Goal: Task Accomplishment & Management: Complete application form

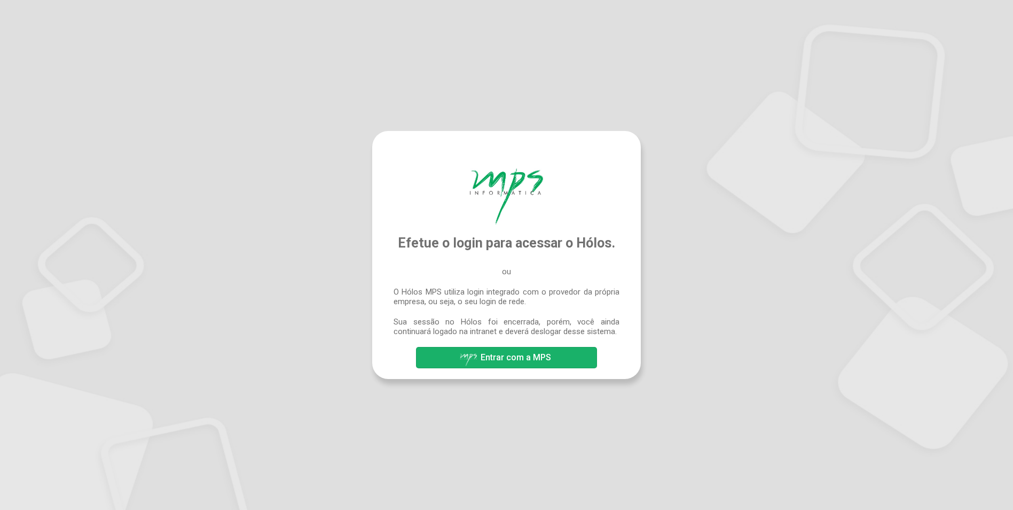
click at [560, 358] on button "Entrar com a MPS" at bounding box center [506, 357] width 181 height 21
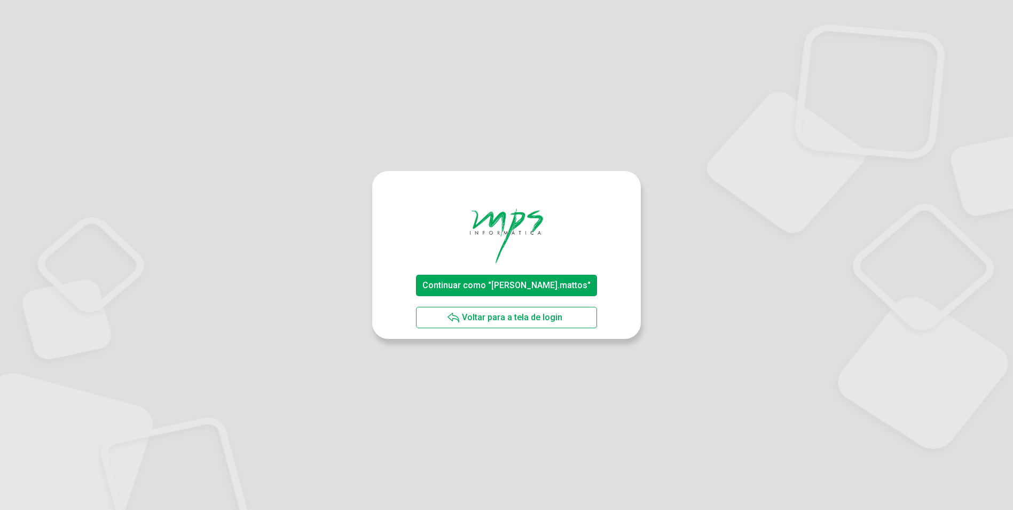
click at [544, 287] on span "Continuar como "gustavo.mattos"" at bounding box center [507, 285] width 168 height 10
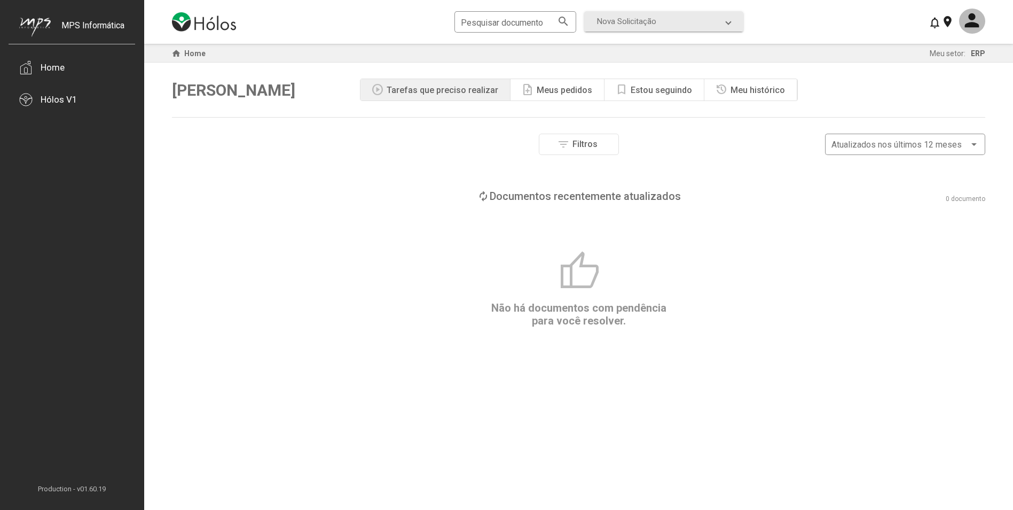
click at [525, 93] on mat-icon "note_add" at bounding box center [527, 89] width 13 height 13
click at [53, 102] on div "Hólos V1" at bounding box center [59, 99] width 37 height 11
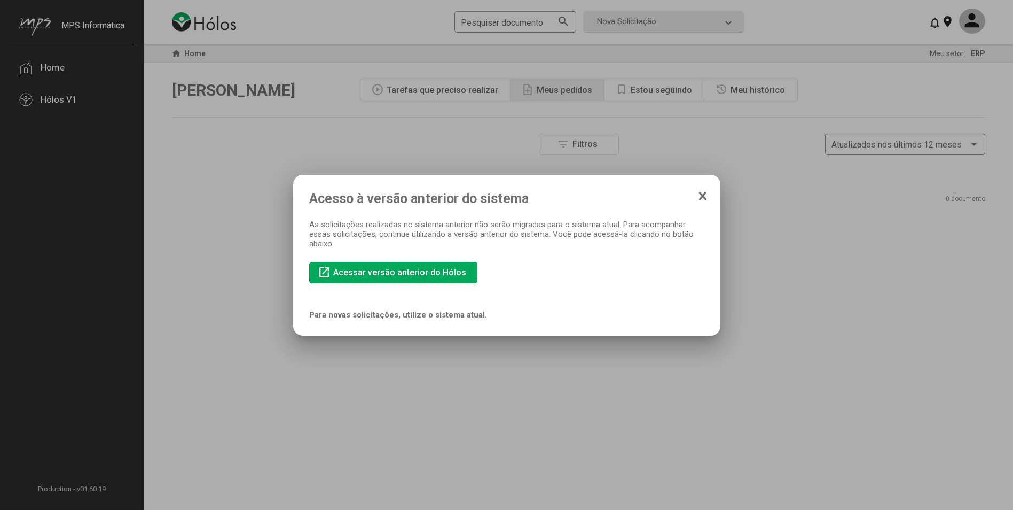
click at [700, 193] on icon at bounding box center [703, 195] width 6 height 7
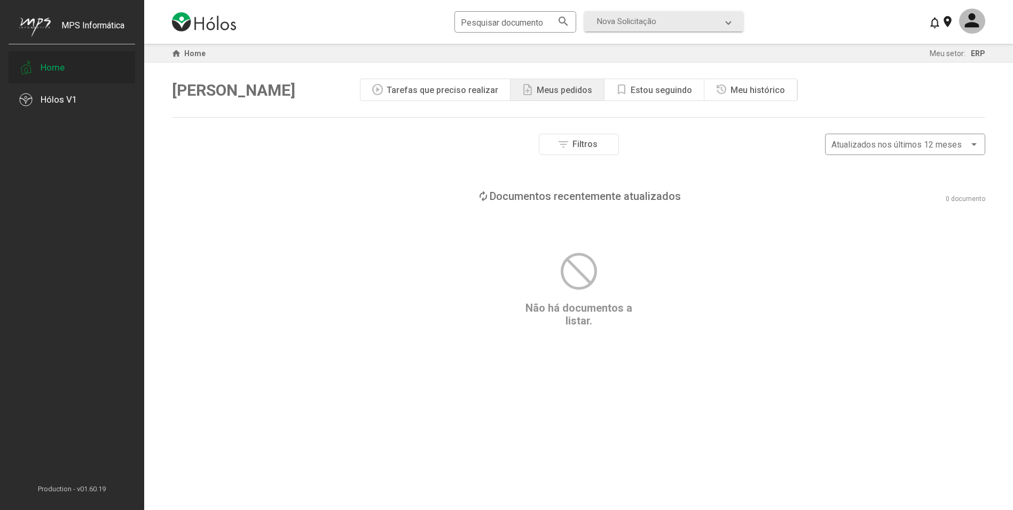
click at [56, 76] on div "Home" at bounding box center [72, 67] width 127 height 32
click at [461, 92] on div "Tarefas que preciso realizar" at bounding box center [443, 90] width 112 height 10
click at [806, 168] on div "Filtros Número do documento Tipo de etapa atual Aprovação Assinatura Tipo do do…" at bounding box center [579, 162] width 814 height 56
click at [406, 89] on div "Tarefas que preciso realizar" at bounding box center [443, 90] width 112 height 10
click at [96, 24] on div "MPS Informática" at bounding box center [92, 33] width 63 height 27
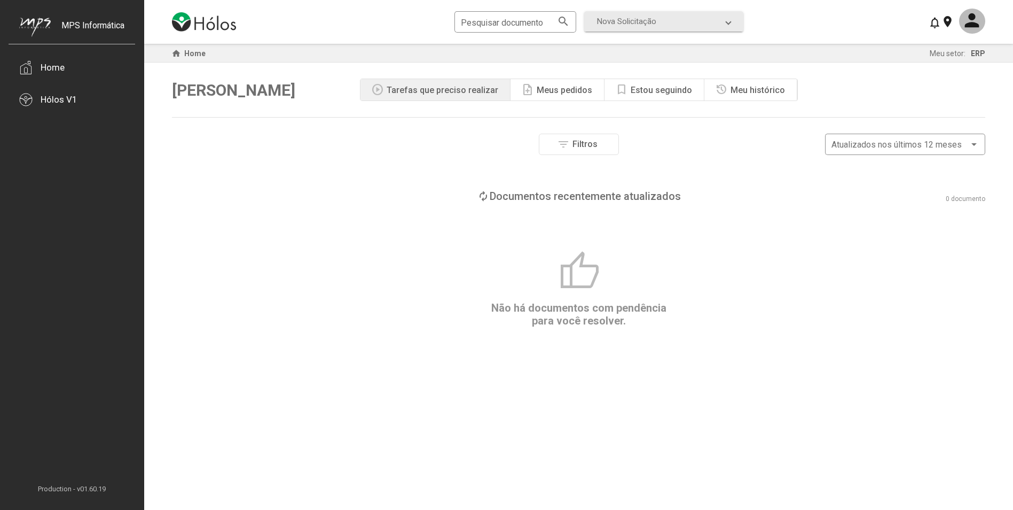
click at [557, 91] on div "Meus pedidos" at bounding box center [565, 90] width 56 height 10
click at [676, 95] on div "Estou seguindo" at bounding box center [661, 90] width 61 height 10
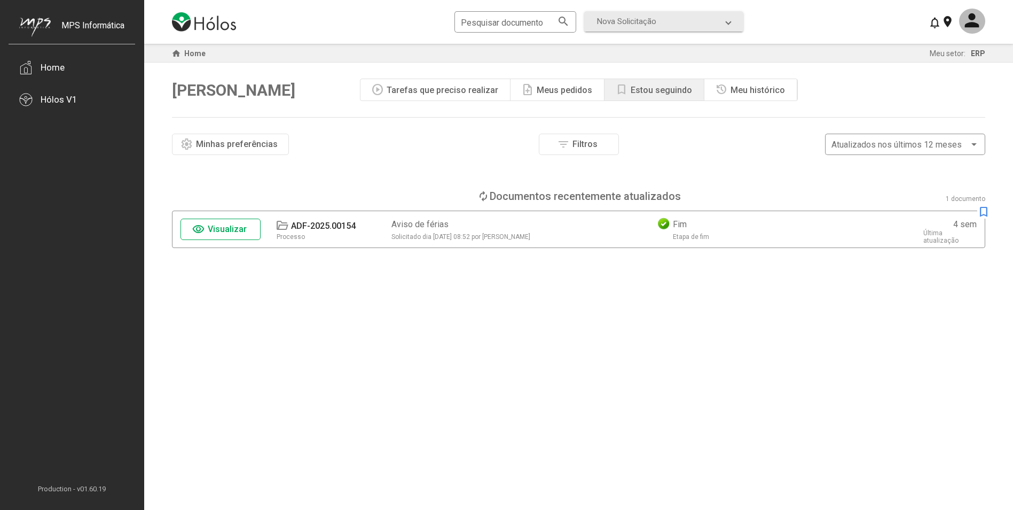
click at [748, 89] on div "Meu histórico" at bounding box center [758, 90] width 54 height 10
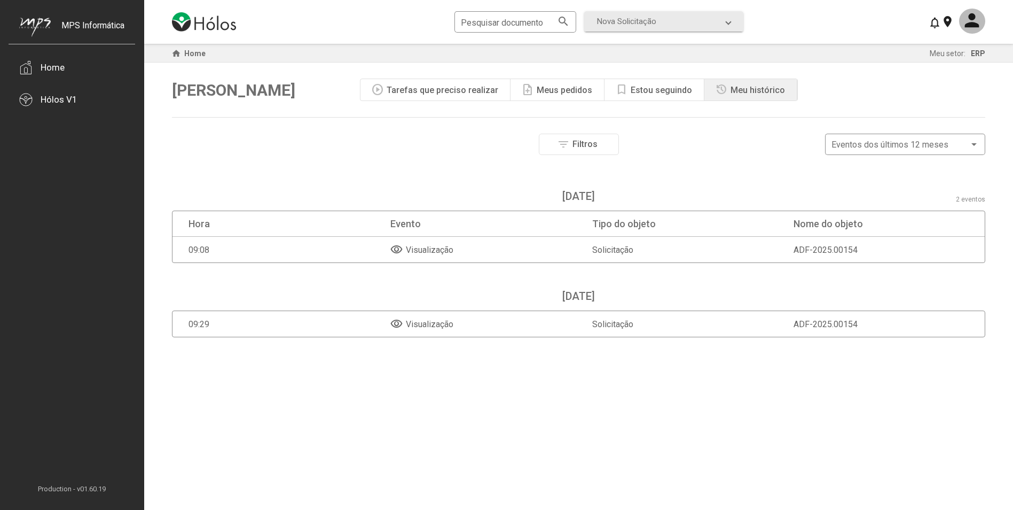
click at [640, 91] on div "Estou seguindo" at bounding box center [661, 90] width 61 height 10
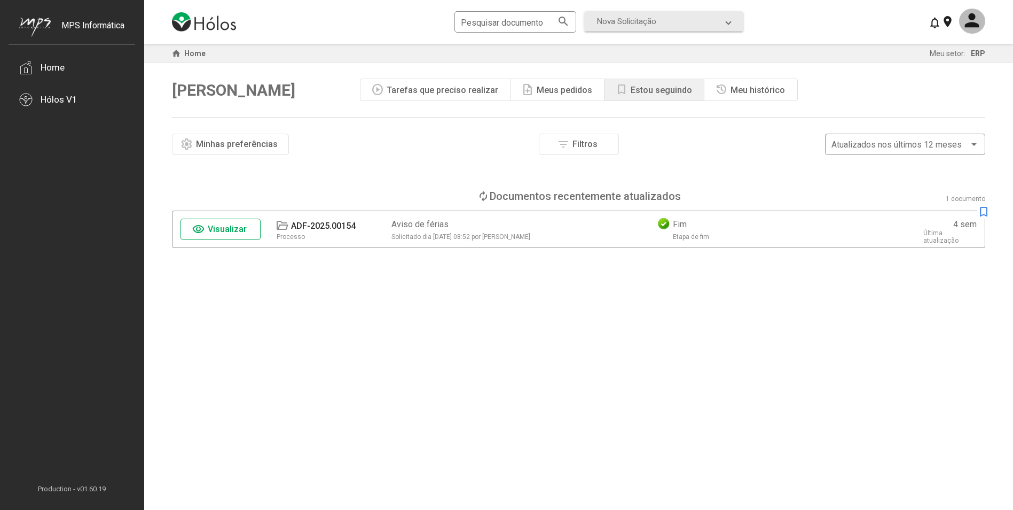
click at [731, 87] on div "Meu histórico" at bounding box center [758, 90] width 54 height 10
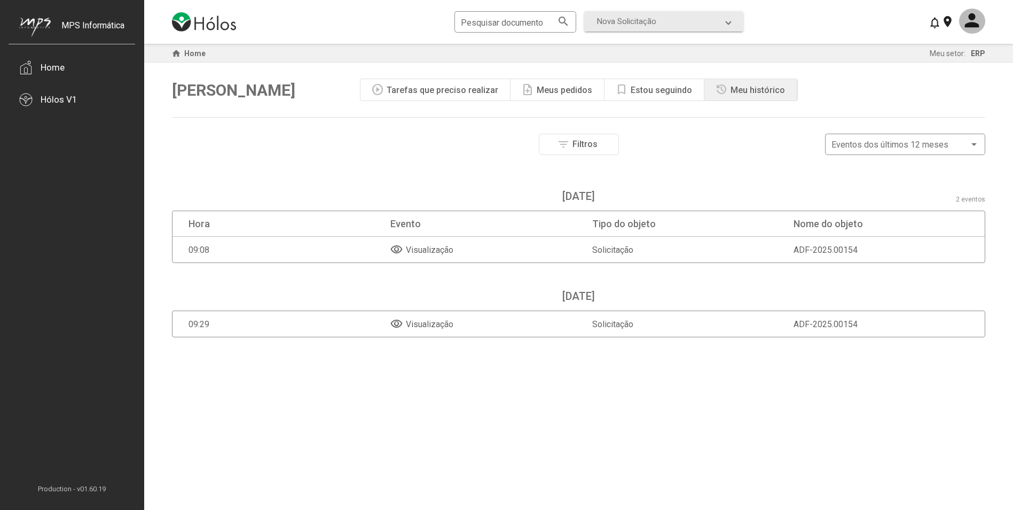
click at [450, 88] on div "Tarefas que preciso realizar" at bounding box center [443, 90] width 112 height 10
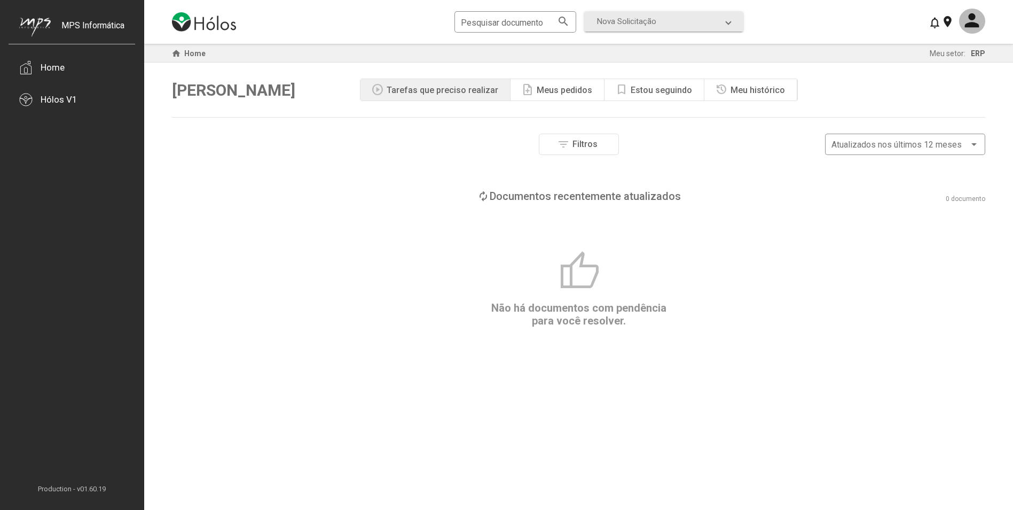
drag, startPoint x: 519, startPoint y: 198, endPoint x: 516, endPoint y: 246, distance: 48.2
click at [516, 246] on div "Filtros Número do documento Tipo de etapa atual Aprovação Assinatura Tipo do do…" at bounding box center [579, 314] width 814 height 361
click at [649, 284] on div "thumb_up Não há documentos com pendência para você resolver." at bounding box center [579, 287] width 814 height 77
click at [567, 317] on span "Não há documentos com pendência para você resolver." at bounding box center [578, 314] width 175 height 26
click at [222, 95] on span "[PERSON_NAME]" at bounding box center [233, 90] width 123 height 19
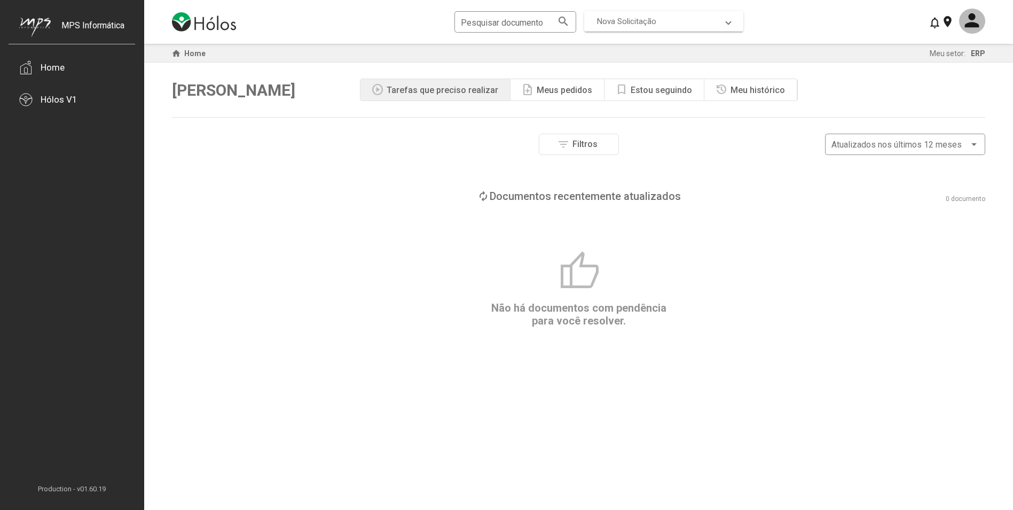
click at [635, 20] on span "Nova Solicitação" at bounding box center [626, 22] width 59 height 10
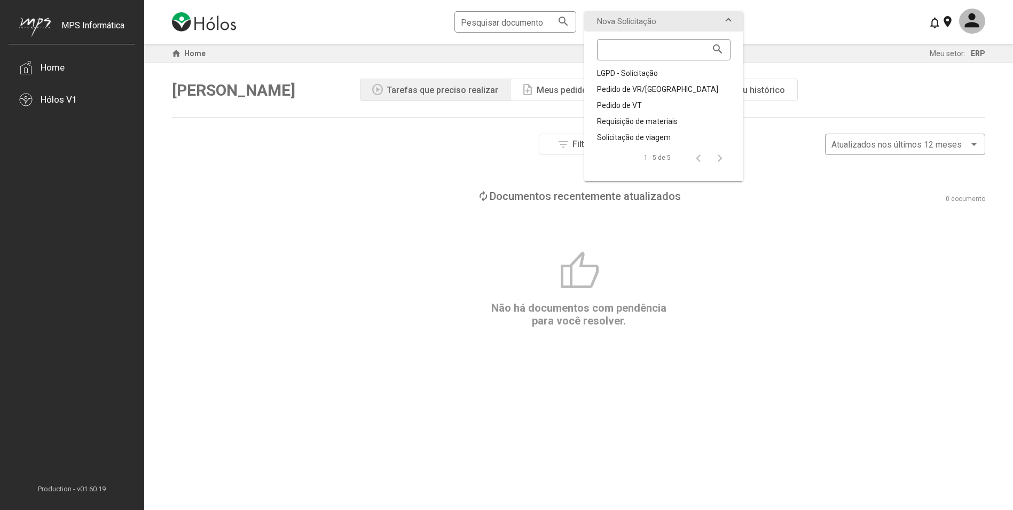
click at [872, 322] on div "thumb_up Não há documentos com pendência para você resolver." at bounding box center [579, 287] width 814 height 77
click at [844, 45] on div "home Home Meu setor: ERP" at bounding box center [578, 53] width 869 height 19
click at [862, 1] on div "Pesquisar documento search Nova Solicitação search LGPD - Solicitação Pedido de…" at bounding box center [579, 22] width 814 height 44
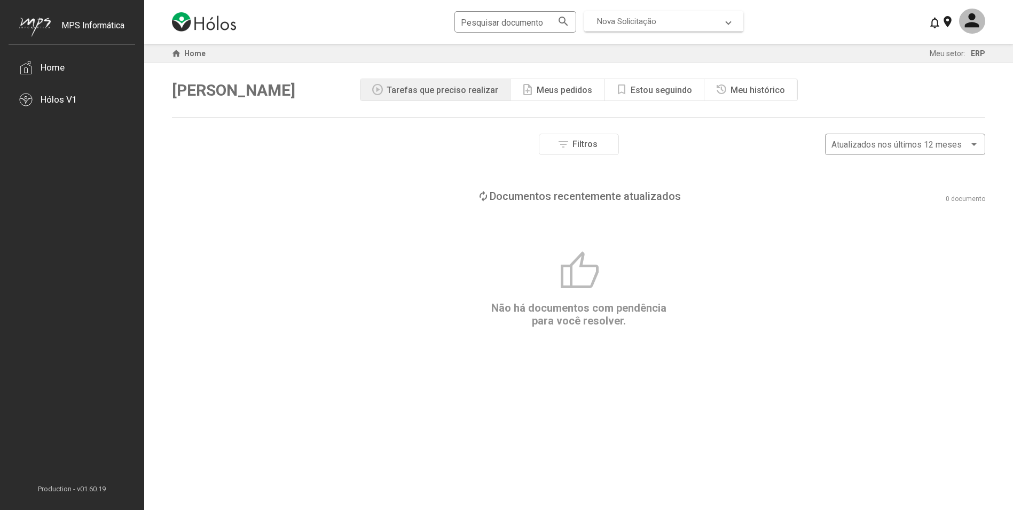
click at [688, 27] on mat-expansion-panel-header "Nova Solicitação" at bounding box center [663, 21] width 159 height 20
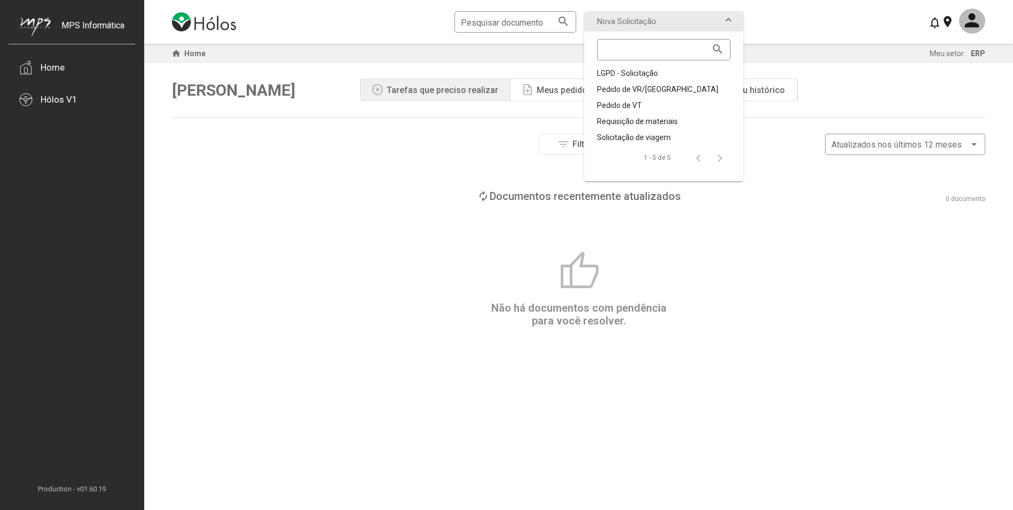
click at [801, 17] on div "Pesquisar documento search Nova Solicitação search LGPD - Solicitação Pedido de…" at bounding box center [579, 22] width 814 height 44
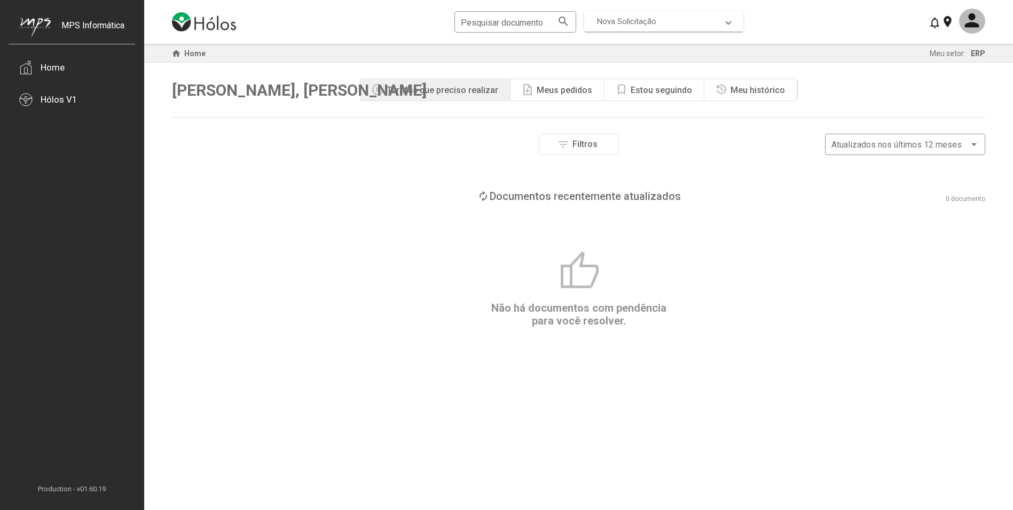
click at [667, 27] on mat-expansion-panel-header "Nova Solicitação" at bounding box center [663, 21] width 159 height 20
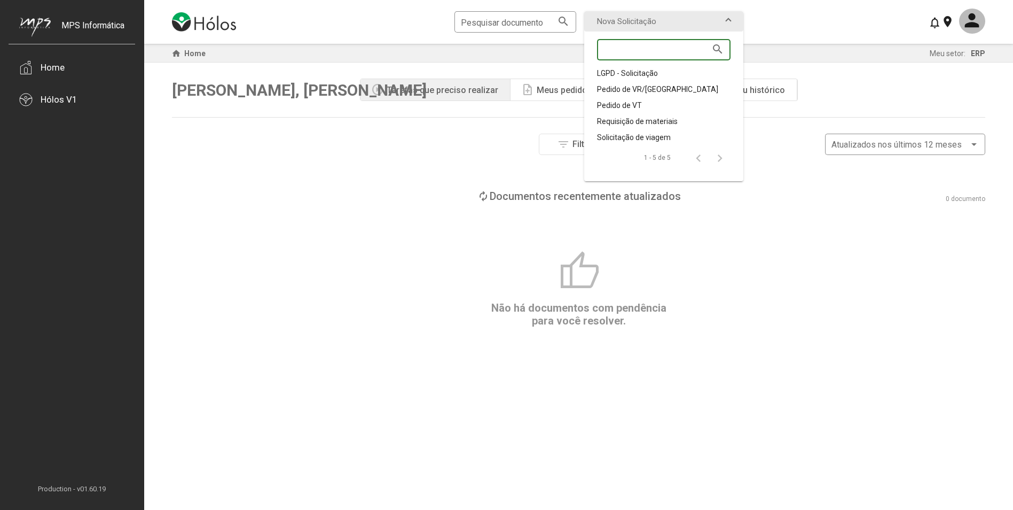
click at [641, 51] on input at bounding box center [659, 50] width 110 height 10
click at [657, 121] on div "Requisição de materiais" at bounding box center [664, 121] width 134 height 11
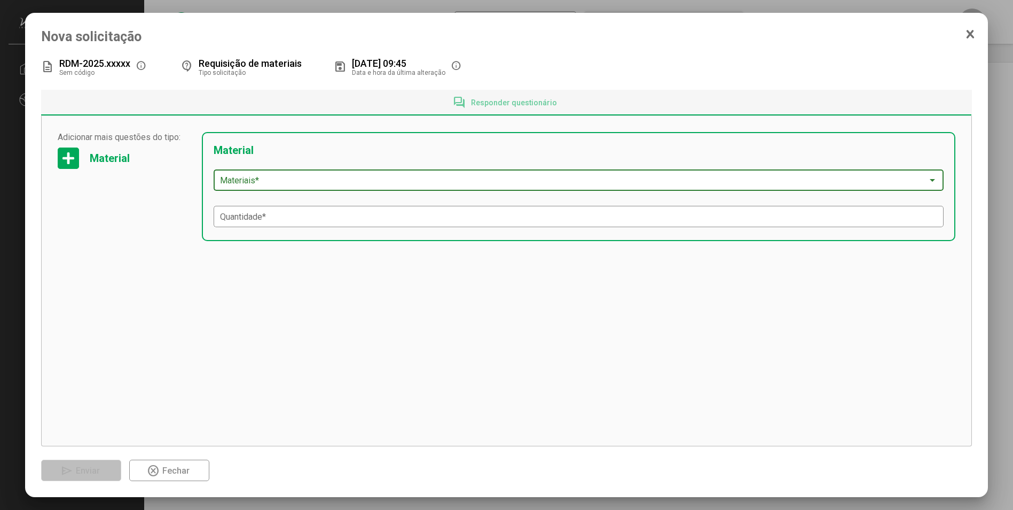
click at [317, 184] on span at bounding box center [573, 181] width 707 height 10
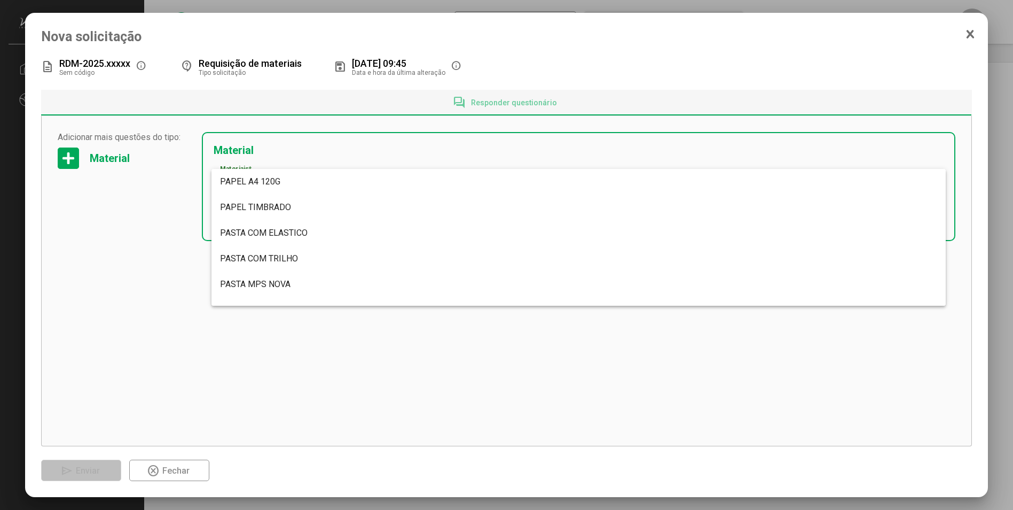
scroll to position [3152, 0]
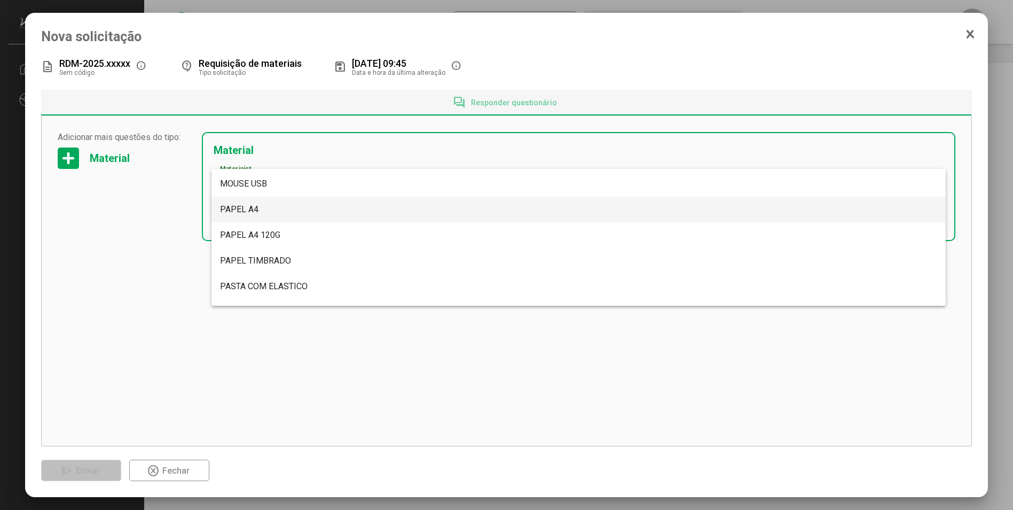
click at [271, 210] on span "PAPEL A4" at bounding box center [578, 210] width 717 height 26
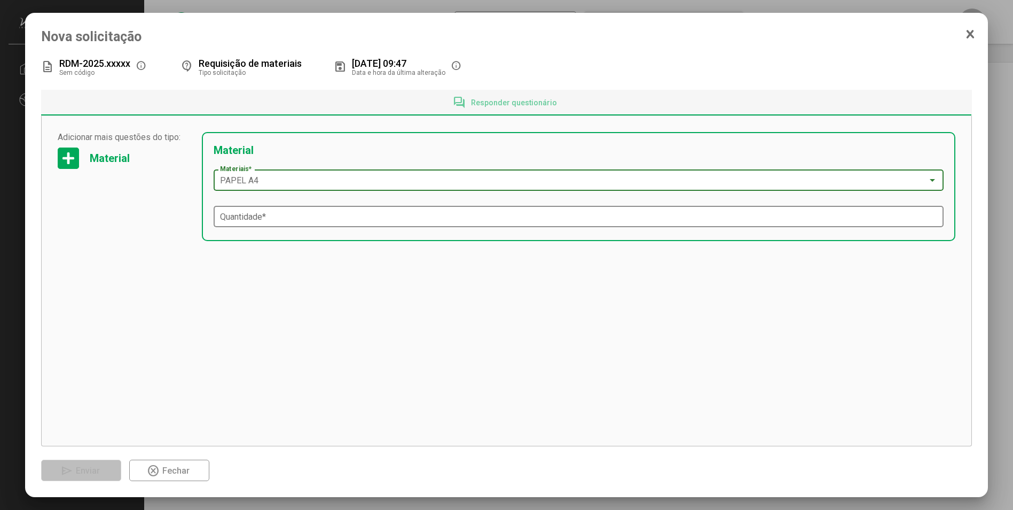
click at [277, 216] on input "Quantidade *" at bounding box center [578, 217] width 717 height 10
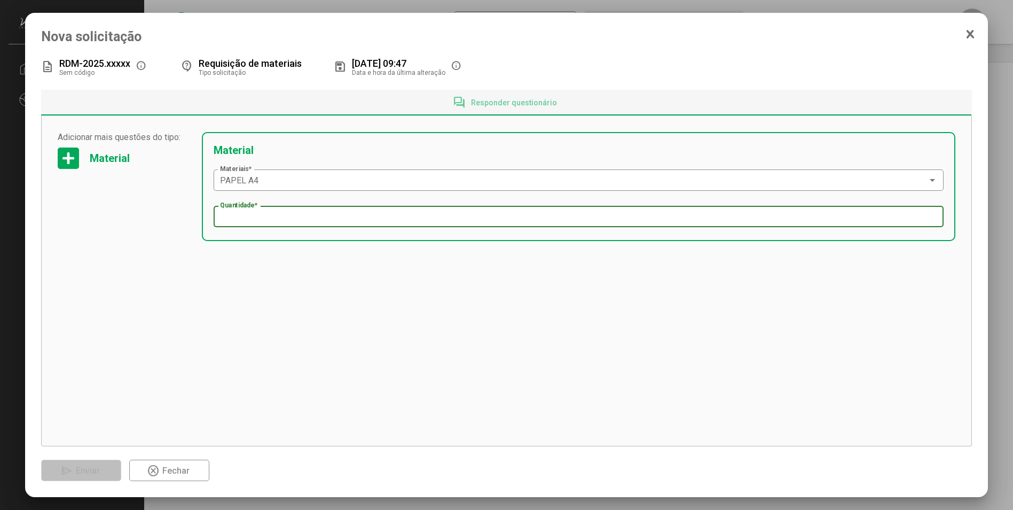
type input "*"
click at [332, 332] on div "Adicionar mais questões do tipo: Material Adicionar mais questões do tipo: Mate…" at bounding box center [506, 281] width 931 height 330
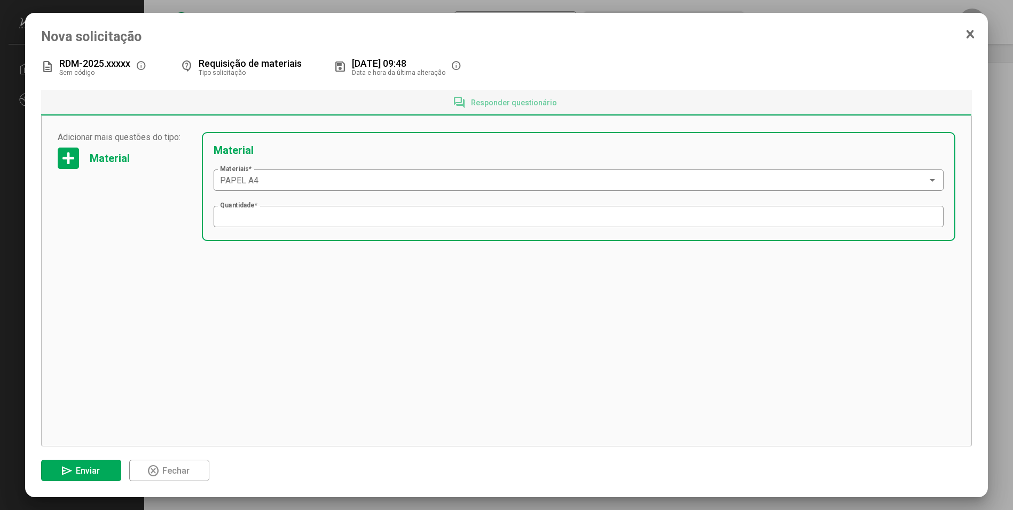
click at [268, 284] on div "Adicionar mais questões do tipo: Material Adicionar mais questões do tipo: Mate…" at bounding box center [506, 281] width 931 height 330
click at [439, 183] on div "PAPEL A4" at bounding box center [573, 181] width 707 height 10
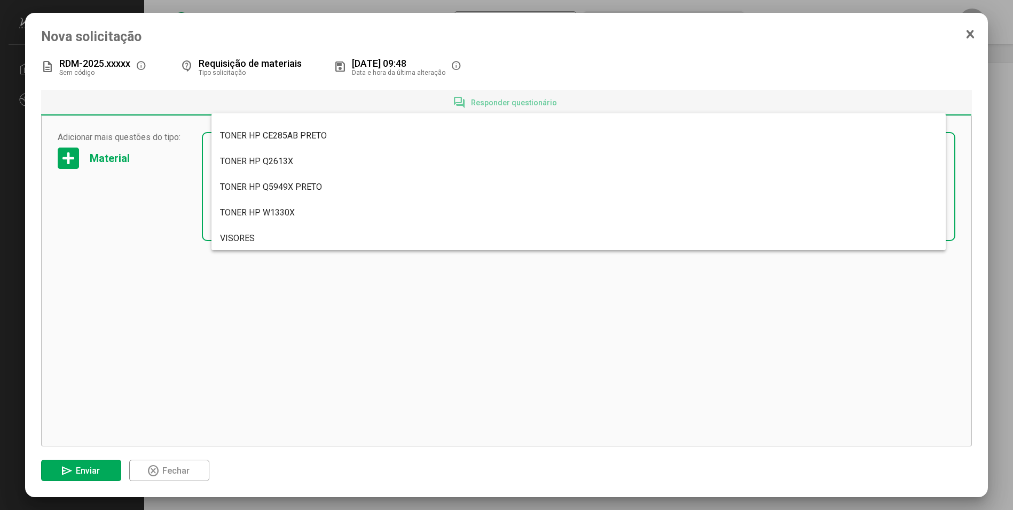
scroll to position [4094, 0]
click at [402, 303] on div at bounding box center [506, 255] width 1013 height 510
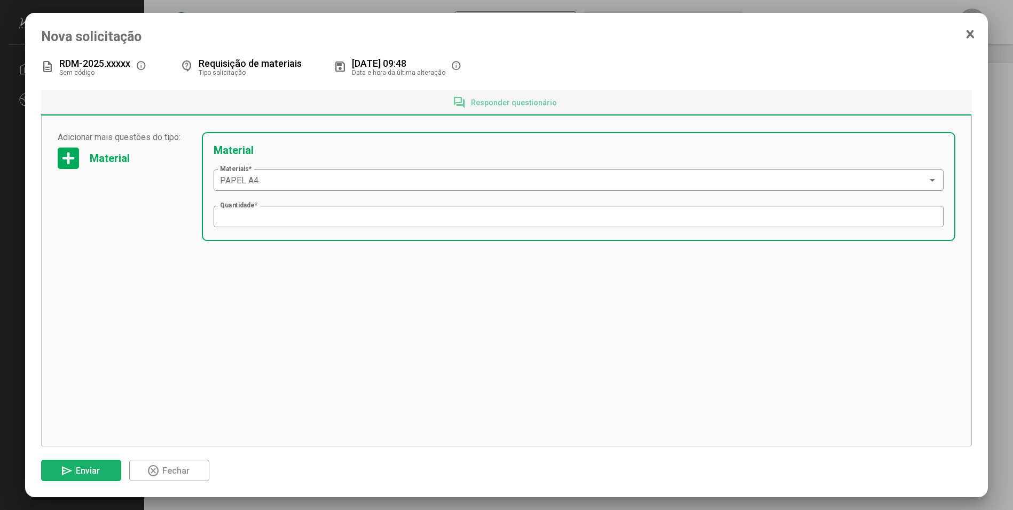
click at [90, 469] on span "Enviar" at bounding box center [88, 470] width 24 height 10
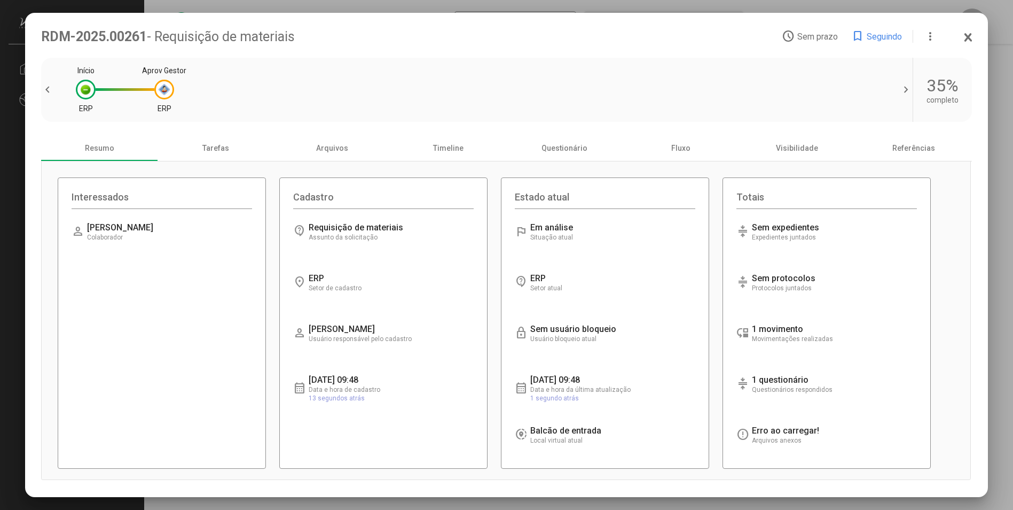
click at [316, 82] on div "Início ERP Aprov Gestor ERP" at bounding box center [477, 89] width 818 height 53
click at [692, 98] on div "Início ERP Aprov Gestor ERP" at bounding box center [477, 89] width 818 height 53
click at [217, 148] on div "Tarefas" at bounding box center [216, 148] width 116 height 26
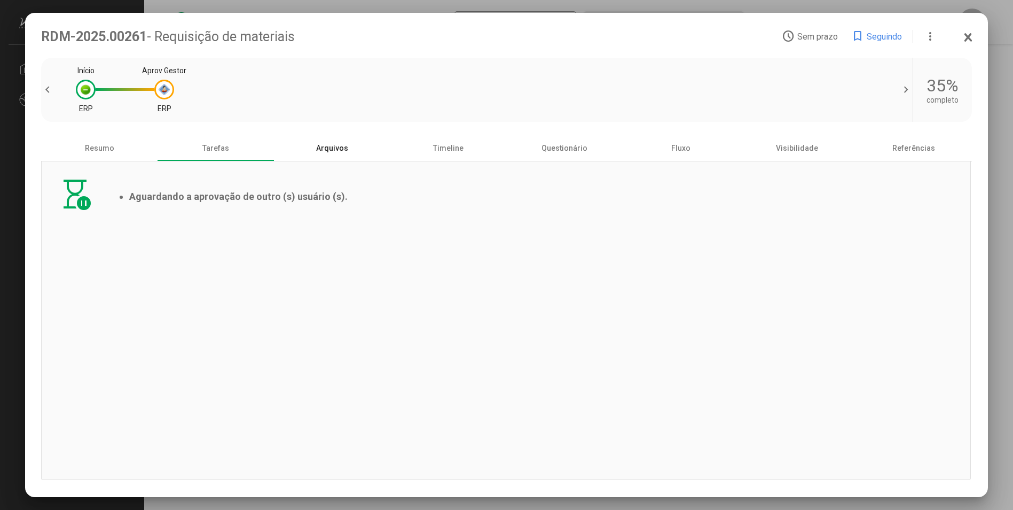
click at [333, 147] on div "Arquivos" at bounding box center [332, 148] width 116 height 26
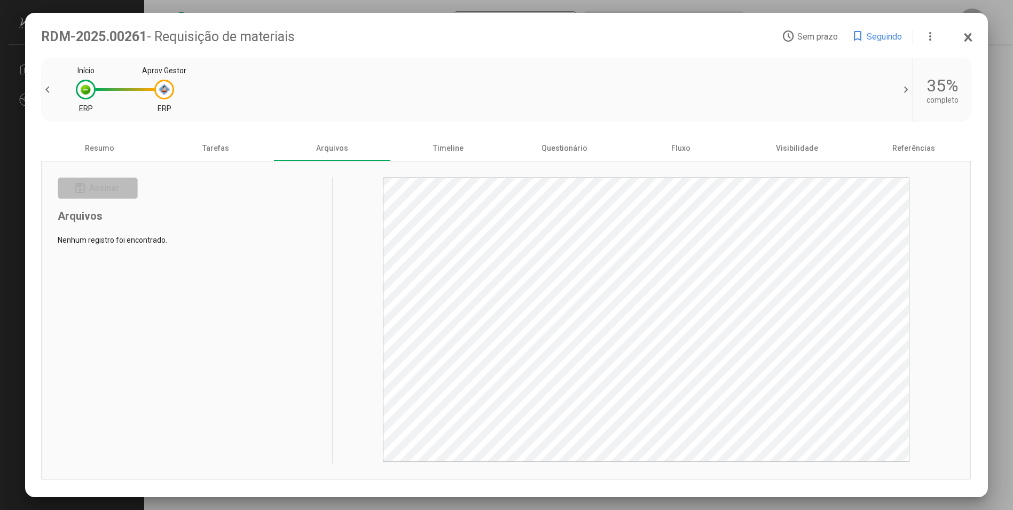
click at [974, 37] on mat-dialog-container "RDM-2025.00261 - Requisição de materiais access_time Sem prazo bookmark Seguind…" at bounding box center [506, 255] width 963 height 484
click at [966, 37] on icon at bounding box center [968, 37] width 9 height 11
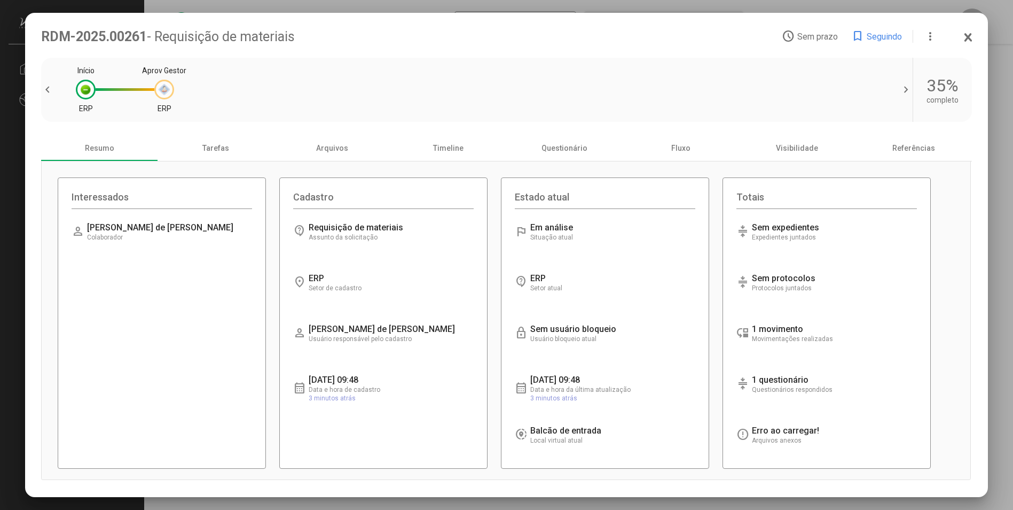
click at [165, 93] on div at bounding box center [164, 89] width 11 height 11
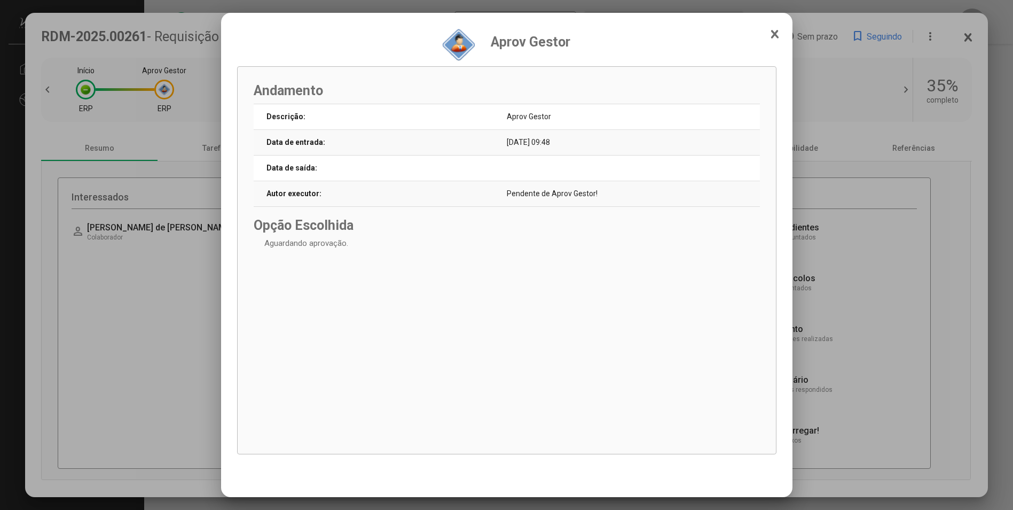
click at [771, 33] on icon at bounding box center [775, 34] width 9 height 11
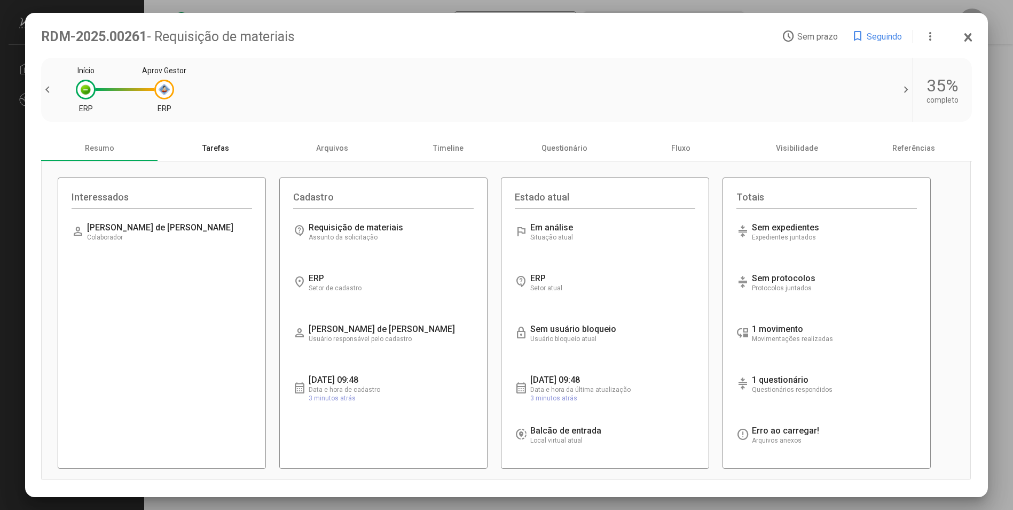
click at [220, 149] on div "Tarefas" at bounding box center [216, 148] width 116 height 26
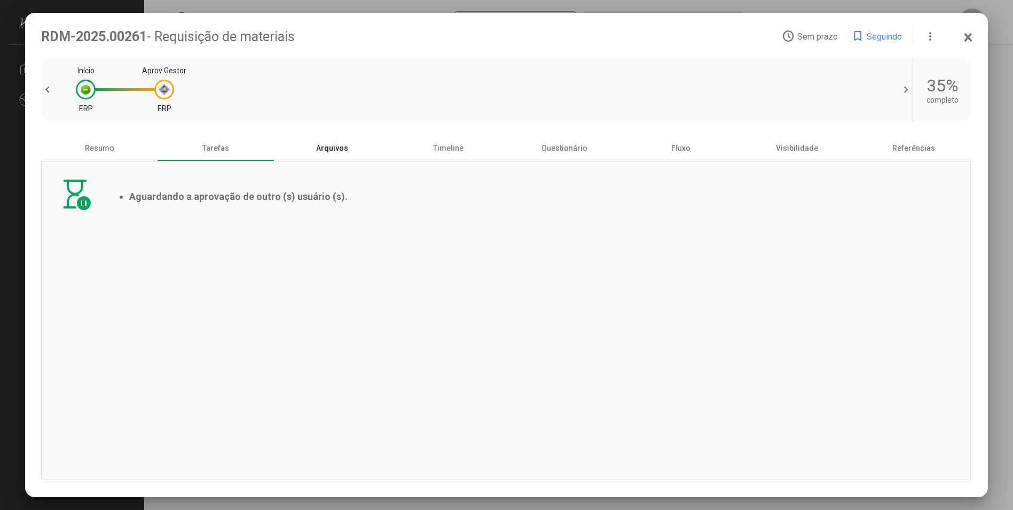
click at [325, 147] on div "Arquivos" at bounding box center [332, 148] width 116 height 26
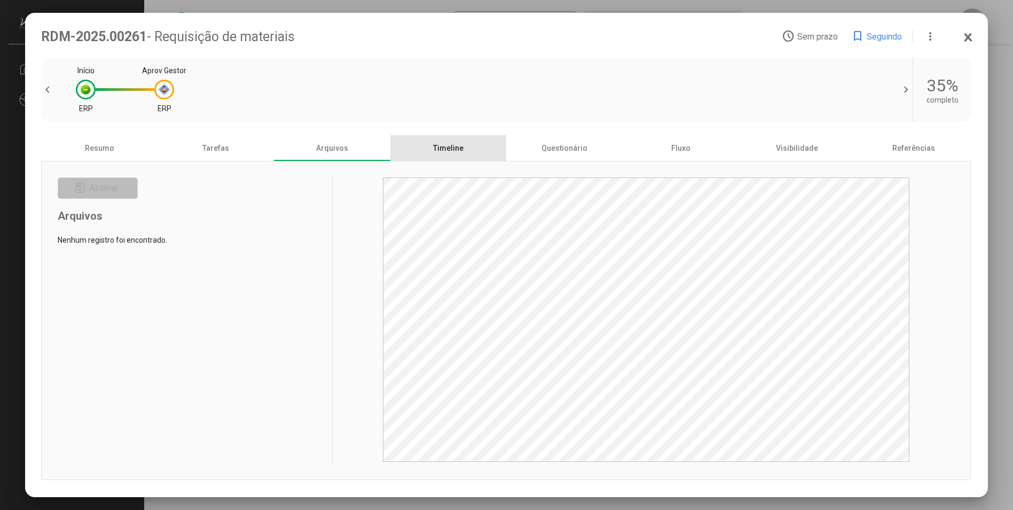
click at [451, 147] on div "Timeline" at bounding box center [448, 148] width 116 height 26
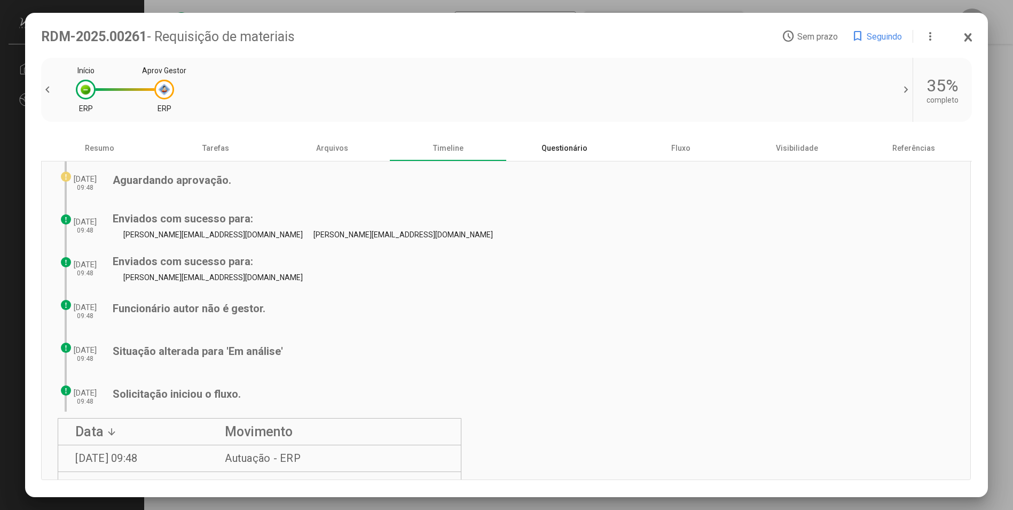
click at [563, 154] on div "Questionário" at bounding box center [564, 148] width 116 height 26
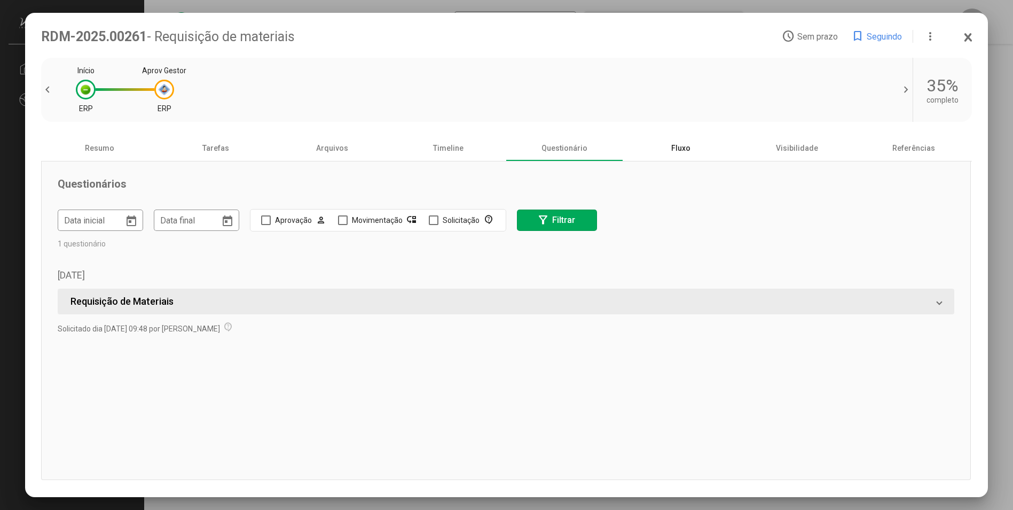
click at [671, 149] on div "Fluxo" at bounding box center [681, 148] width 116 height 26
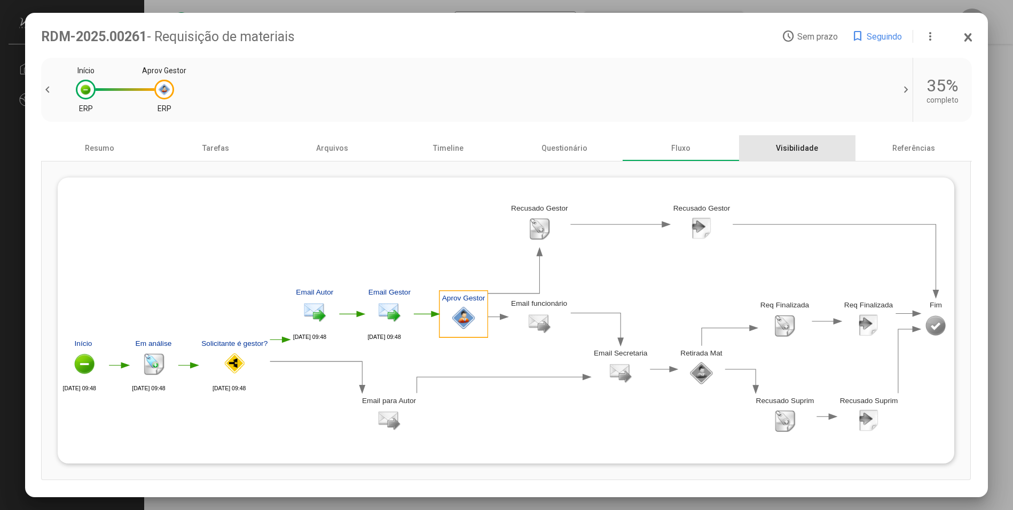
click at [811, 152] on div "Visibilidade" at bounding box center [797, 148] width 116 height 26
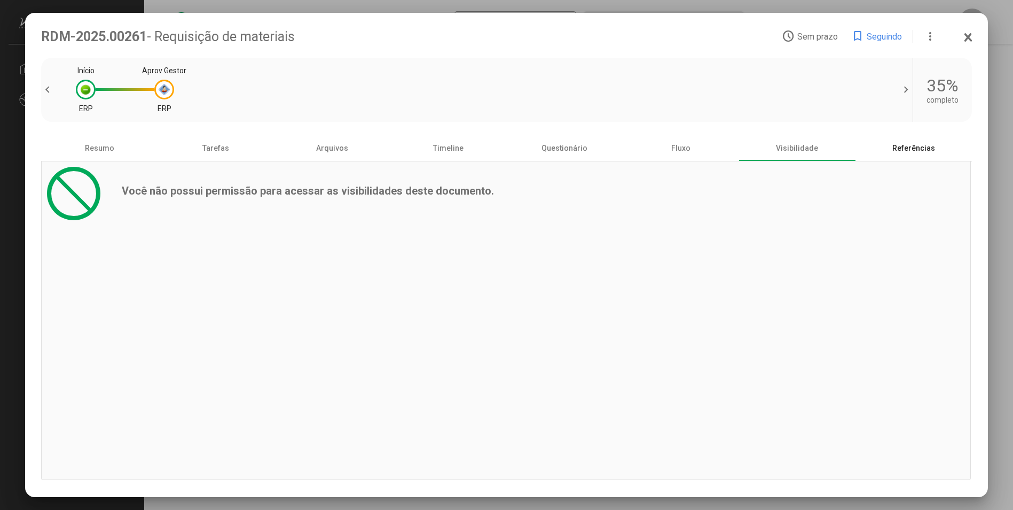
click at [902, 154] on div "Referências" at bounding box center [914, 148] width 116 height 26
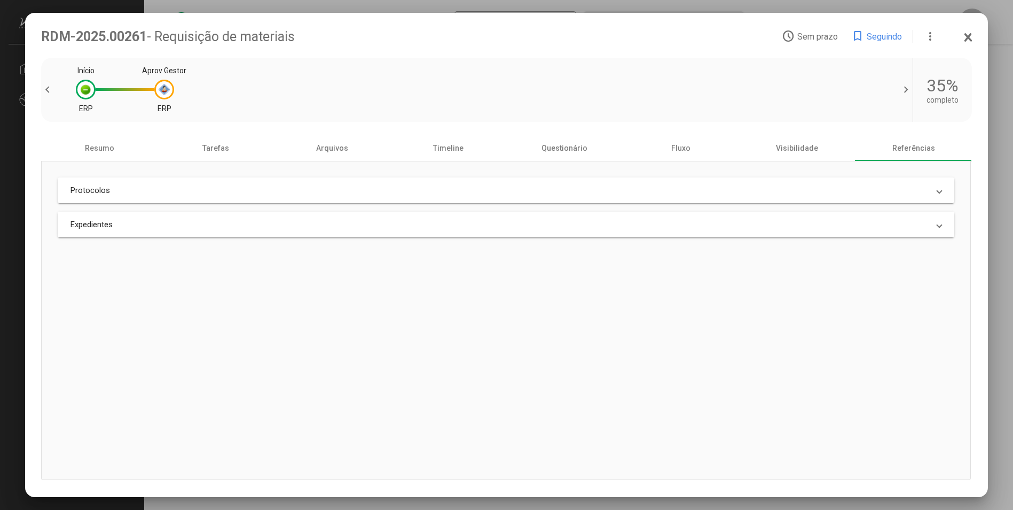
click at [792, 221] on mat-panel-title "Expedientes" at bounding box center [500, 225] width 858 height 10
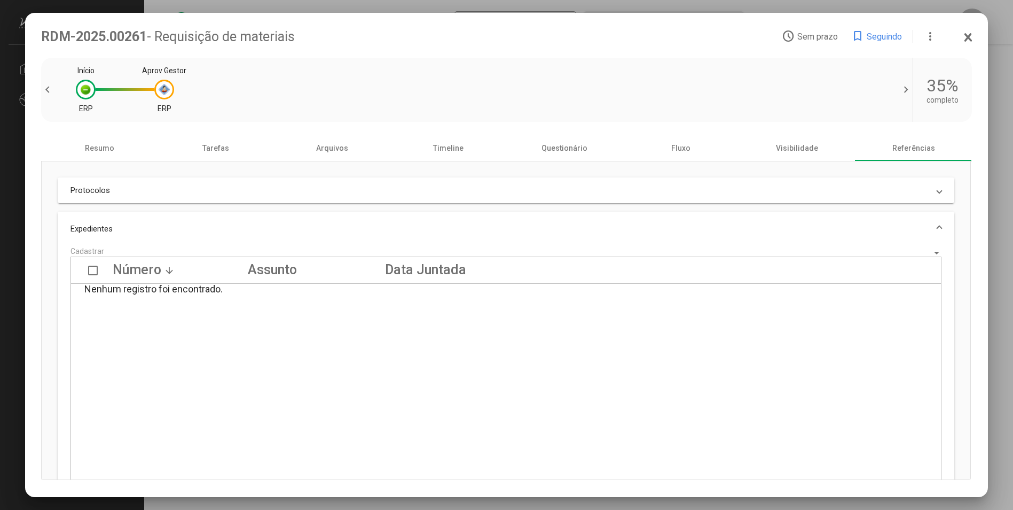
click at [792, 221] on mat-expansion-panel-header "Expedientes" at bounding box center [506, 229] width 896 height 34
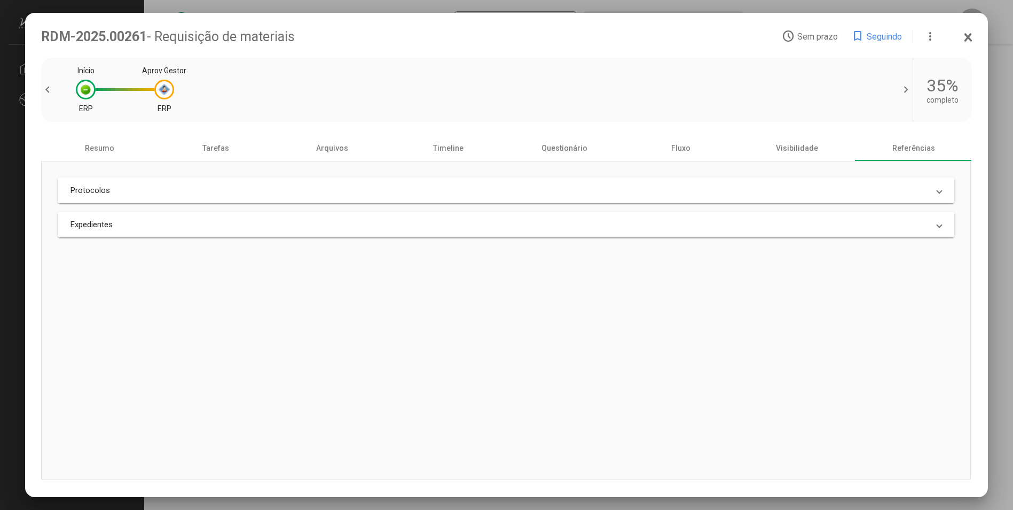
click at [786, 182] on mat-expansion-panel-header "Protocolos" at bounding box center [506, 190] width 896 height 26
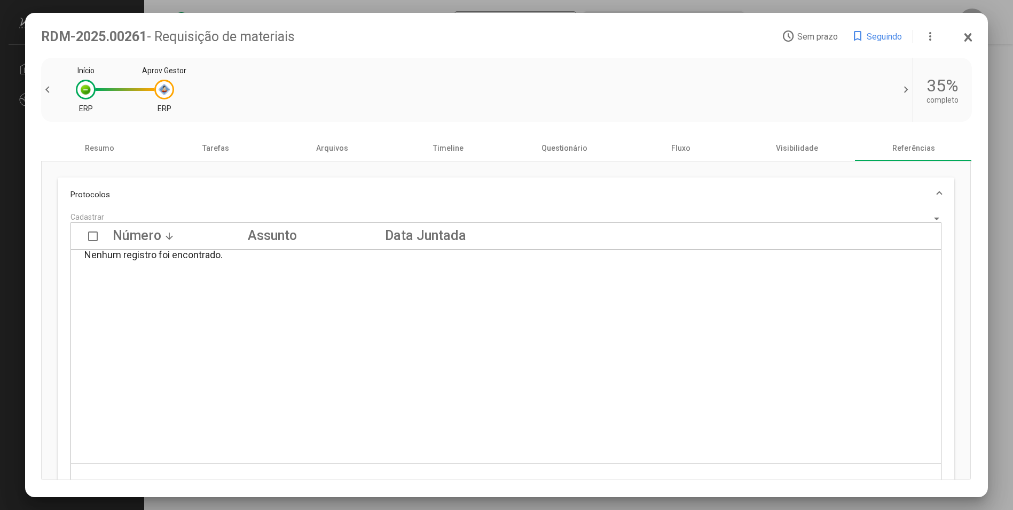
click at [786, 182] on mat-expansion-panel-header "Protocolos" at bounding box center [506, 194] width 896 height 34
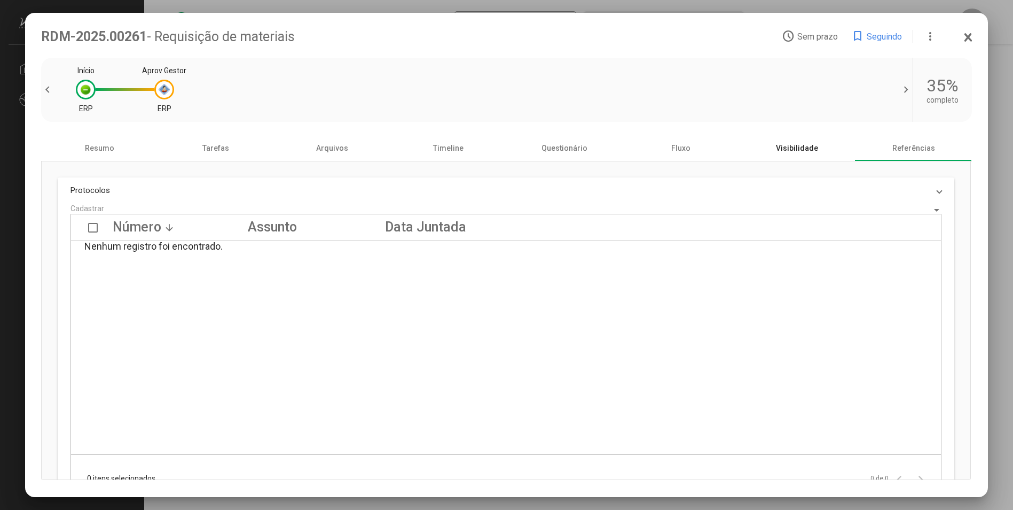
click at [794, 145] on div "Visibilidade" at bounding box center [797, 148] width 116 height 26
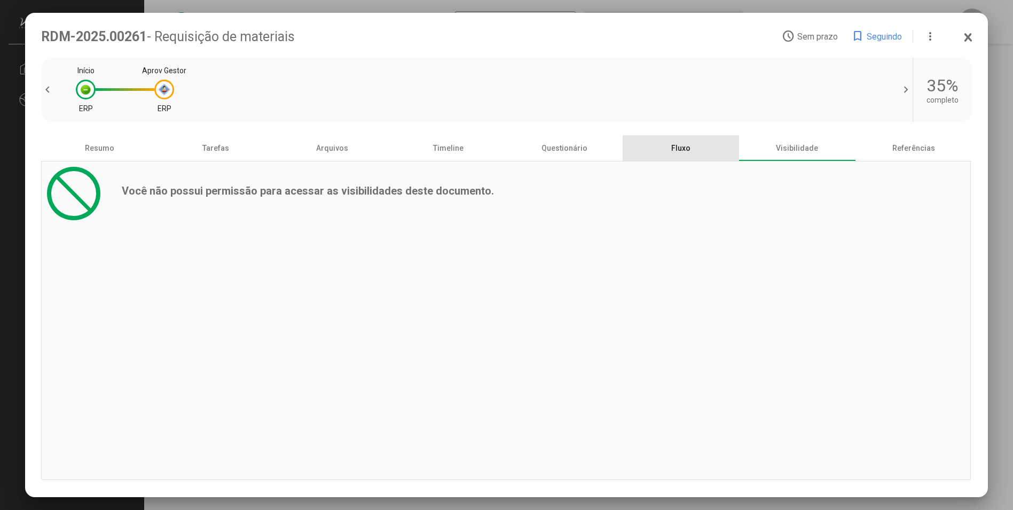
click at [665, 147] on div "Fluxo" at bounding box center [681, 148] width 116 height 26
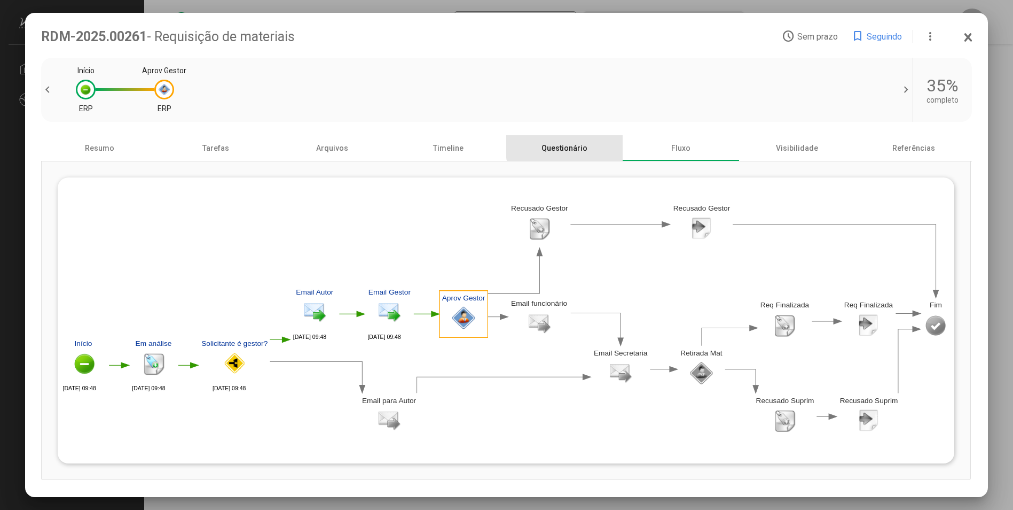
click at [576, 147] on div "Questionário" at bounding box center [564, 148] width 116 height 26
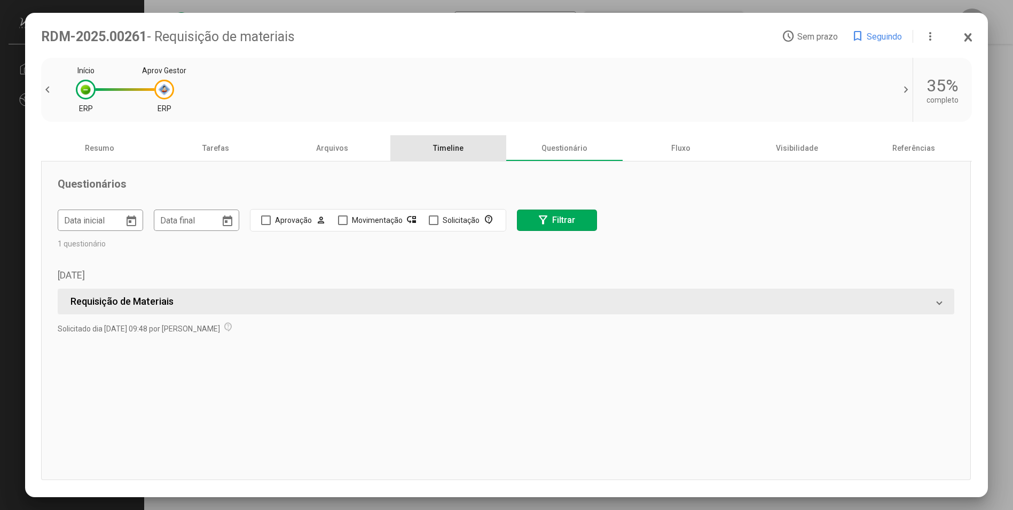
click at [472, 150] on div "Timeline" at bounding box center [448, 148] width 116 height 26
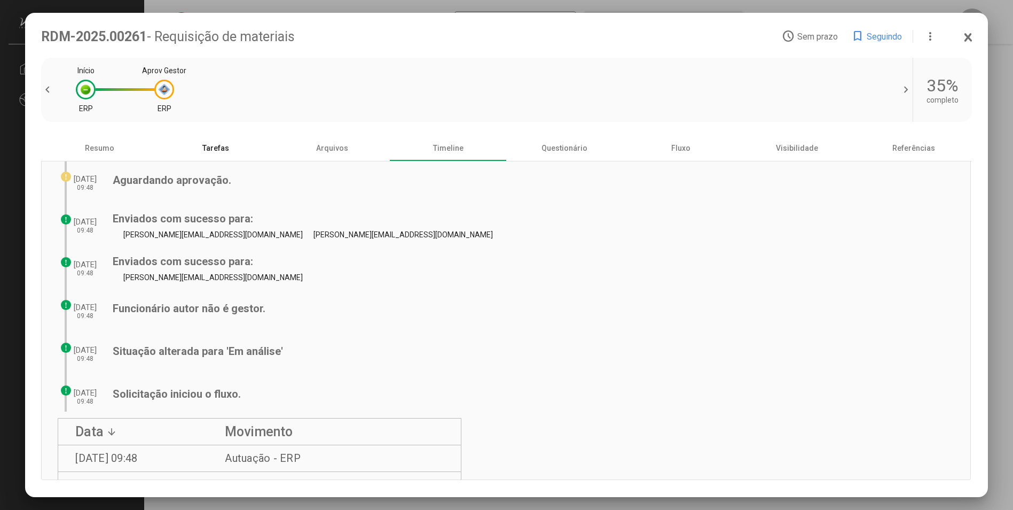
click at [212, 160] on div "Tarefas" at bounding box center [216, 148] width 116 height 26
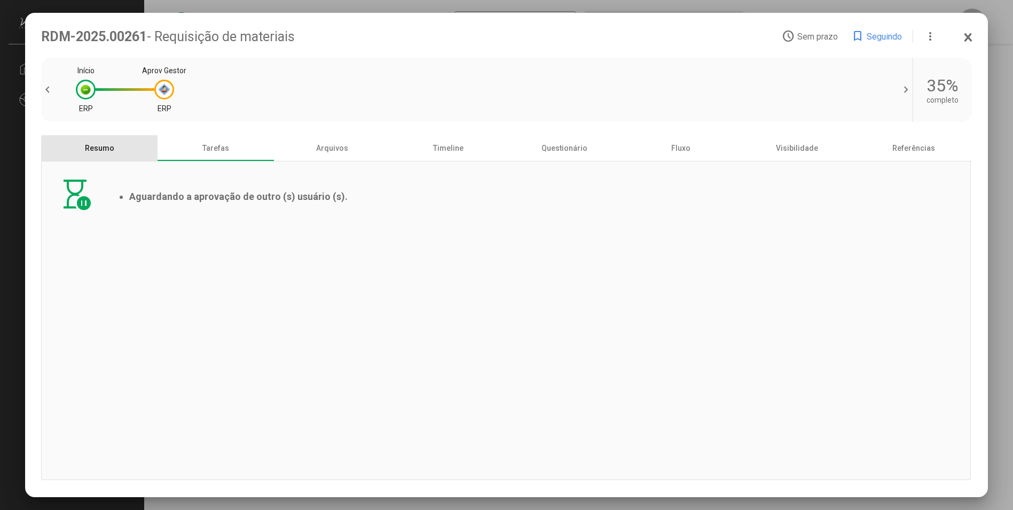
click at [112, 154] on div "Resumo" at bounding box center [99, 148] width 116 height 26
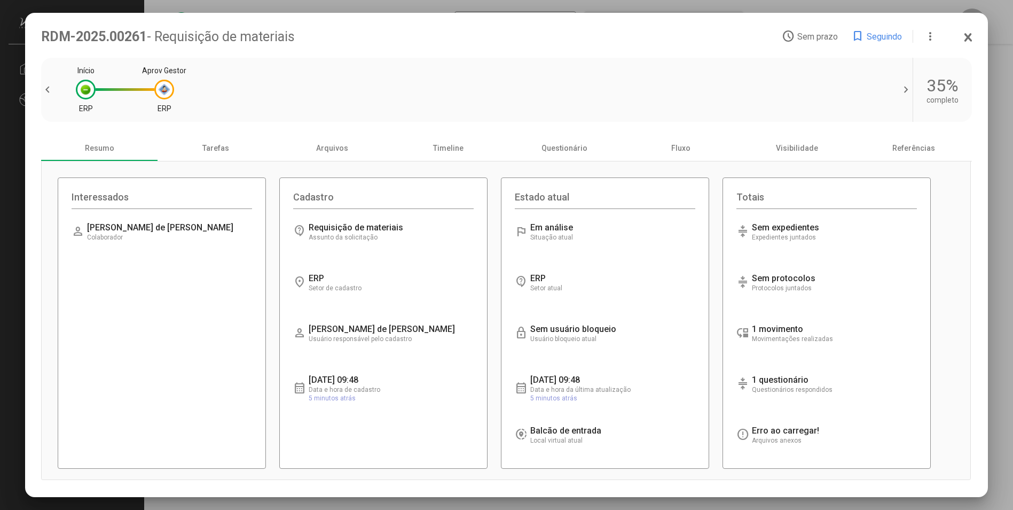
click at [974, 37] on mat-dialog-container "RDM-2025.00261 - Requisição de materiais access_time Sem prazo bookmark Seguind…" at bounding box center [506, 255] width 963 height 484
click at [973, 40] on mat-dialog-container "RDM-2025.00261 - Requisição de materiais access_time Sem prazo bookmark Seguind…" at bounding box center [506, 255] width 963 height 484
click at [969, 42] on icon at bounding box center [968, 37] width 9 height 11
